Goal: Task Accomplishment & Management: Use online tool/utility

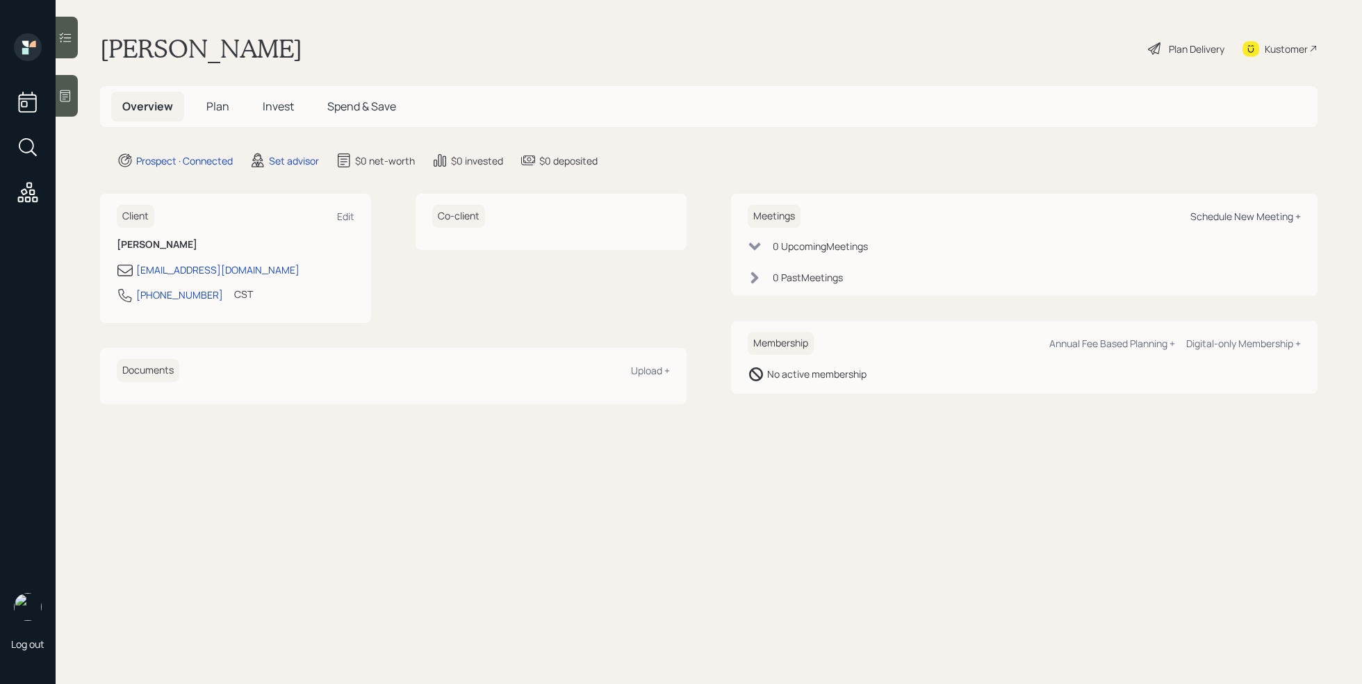
click at [1207, 214] on div "Schedule New Meeting +" at bounding box center [1245, 216] width 110 height 13
select select "round-robin"
